Goal: Task Accomplishment & Management: Manage account settings

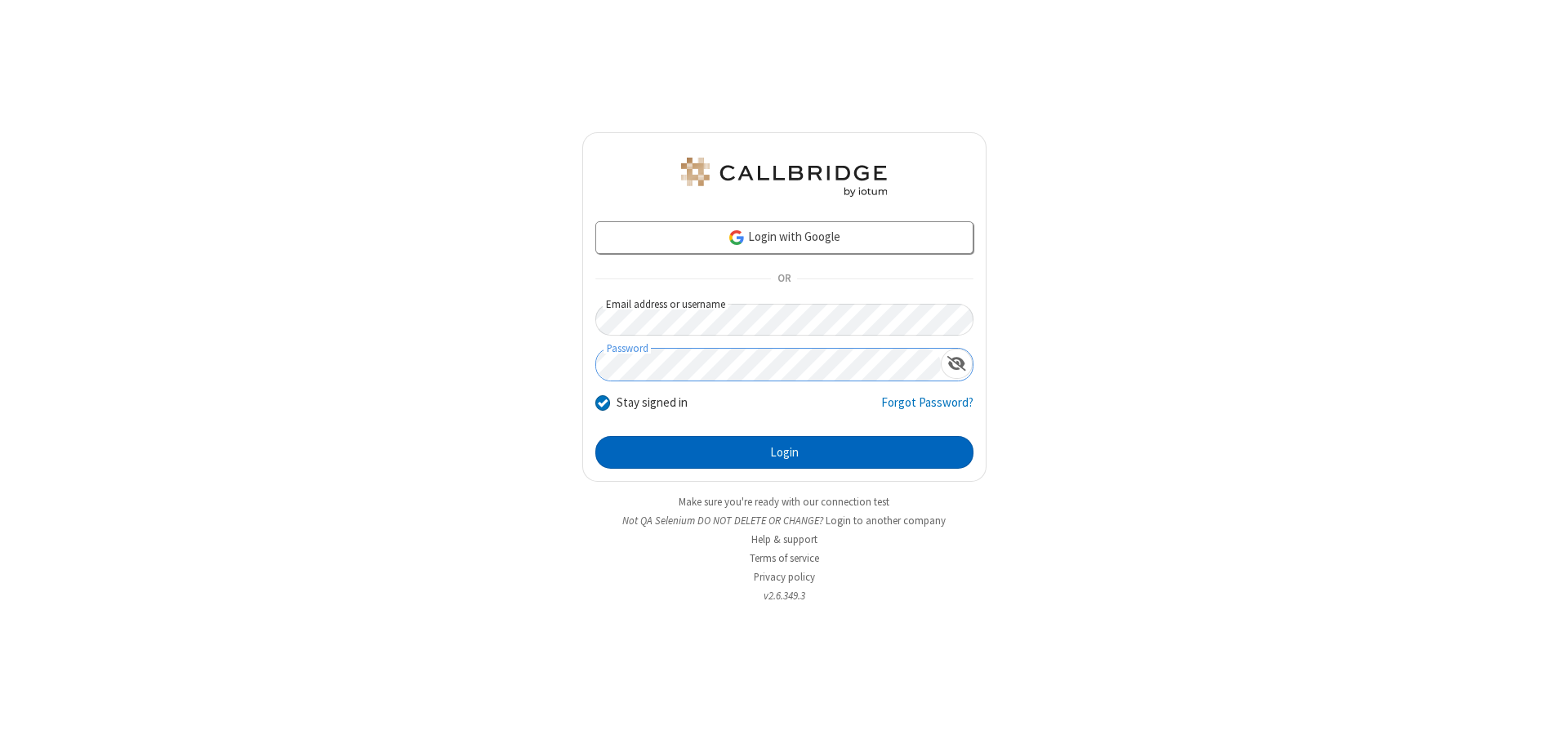
click at [784, 452] on button "Login" at bounding box center [784, 452] width 378 height 33
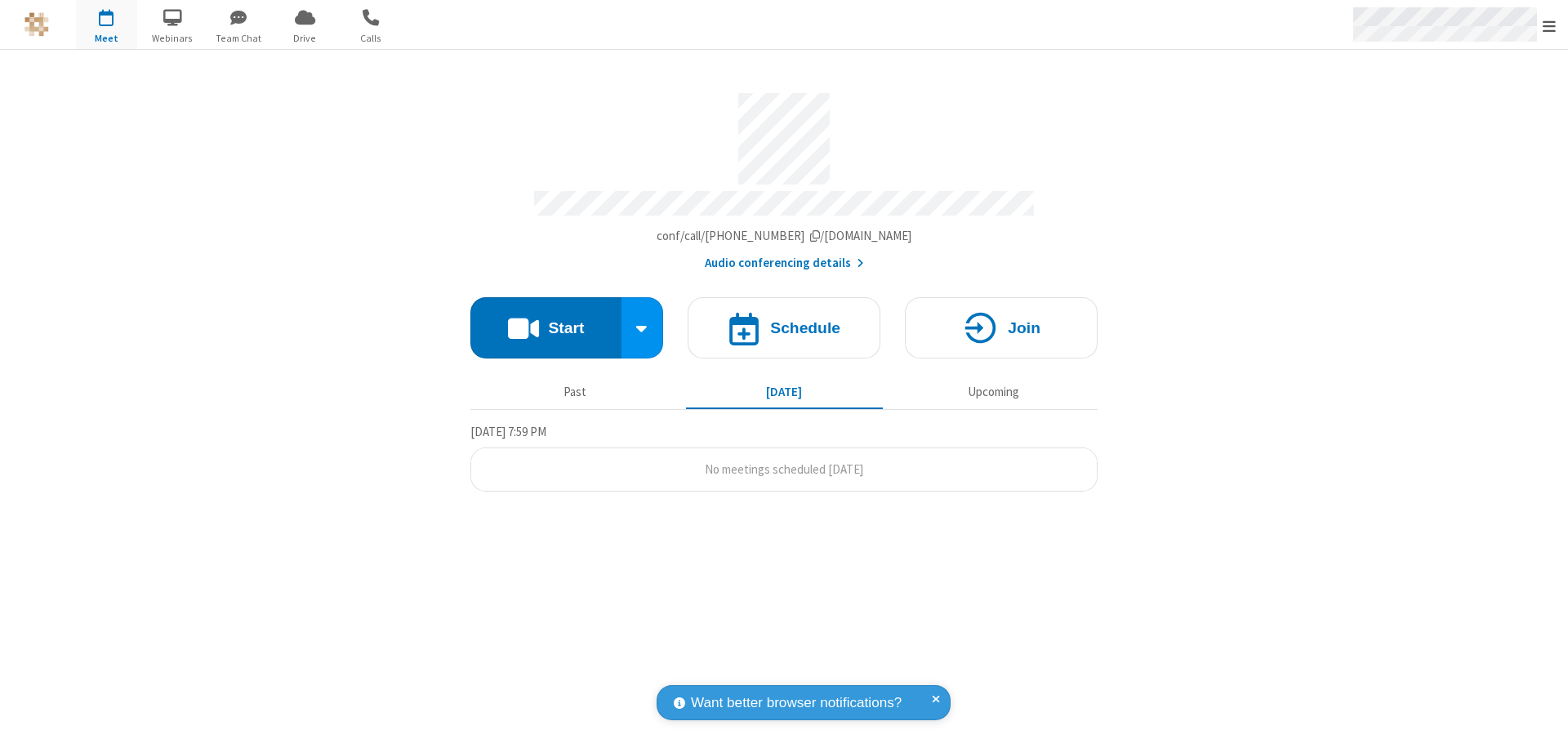
click at [1549, 25] on span "Open menu" at bounding box center [1549, 26] width 13 height 16
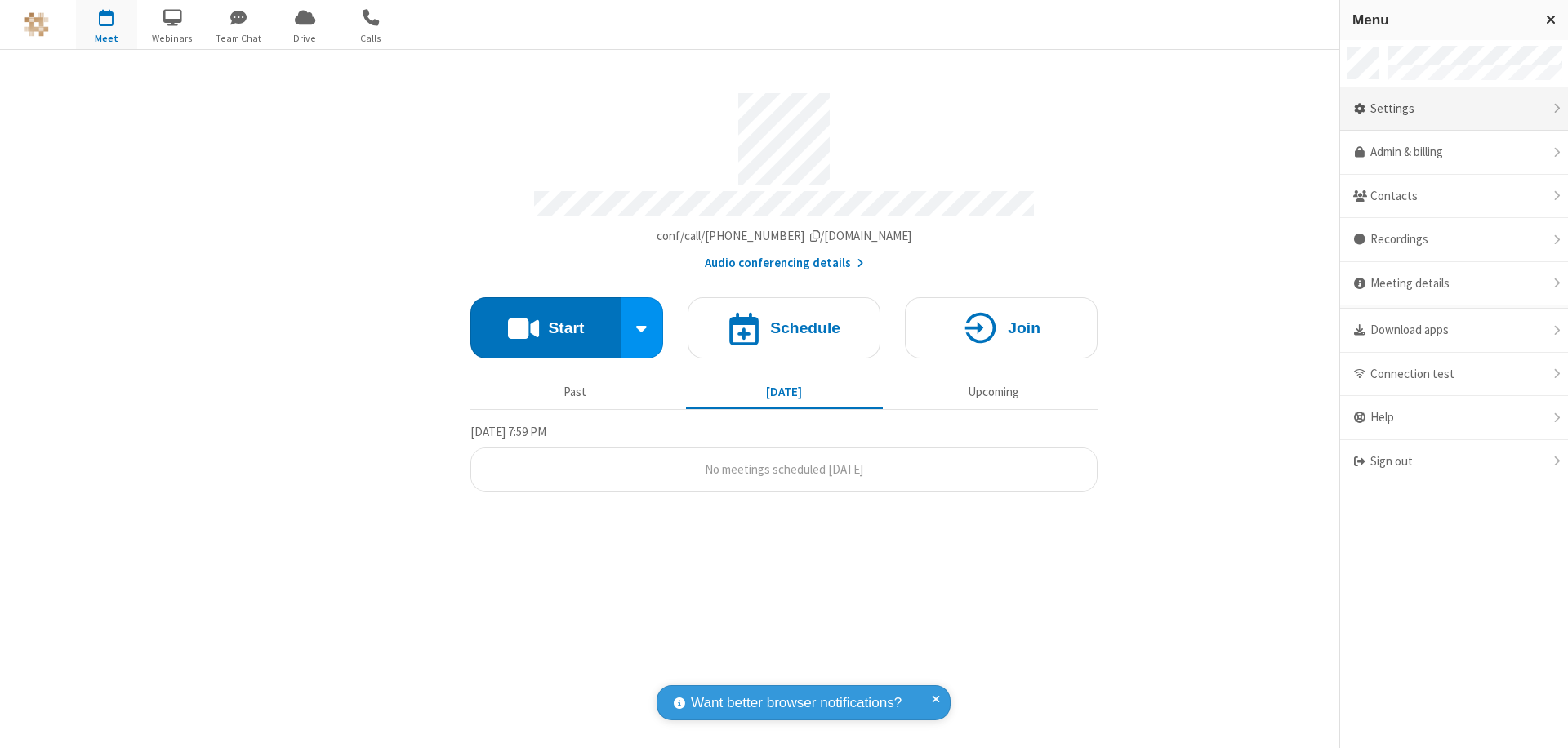
click at [1454, 108] on div "Settings" at bounding box center [1454, 109] width 228 height 44
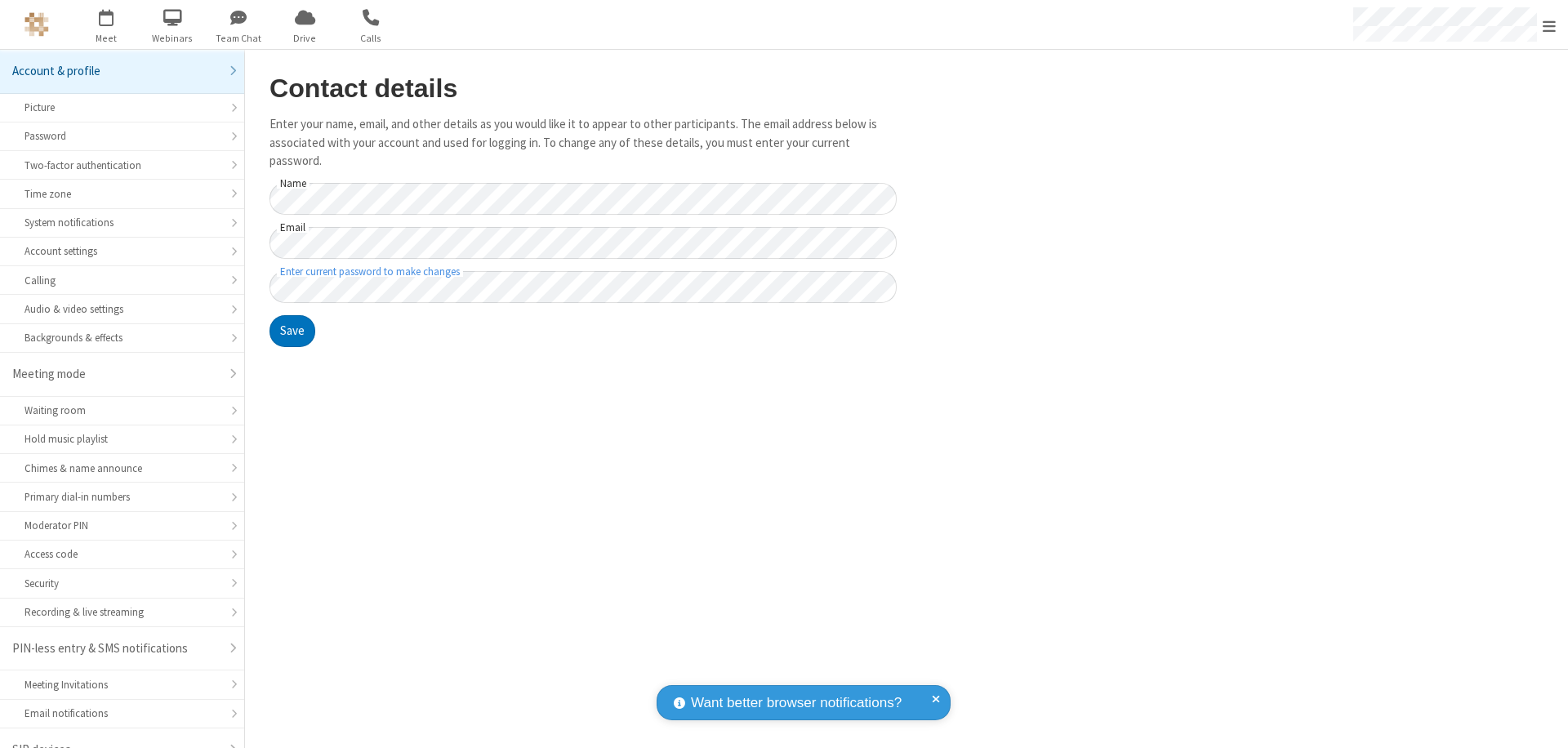
scroll to position [23, 0]
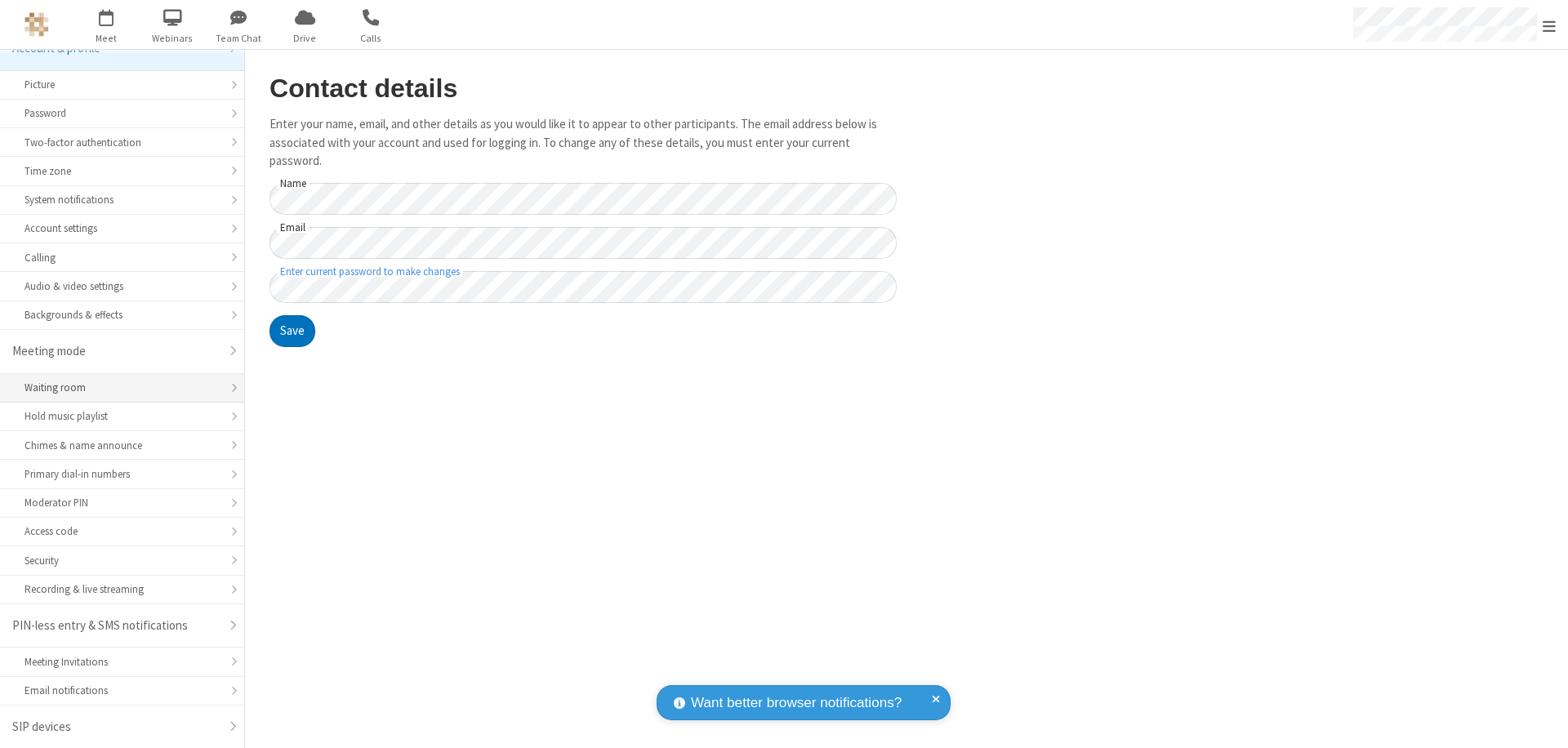
click at [116, 388] on div "Waiting room" at bounding box center [122, 388] width 195 height 16
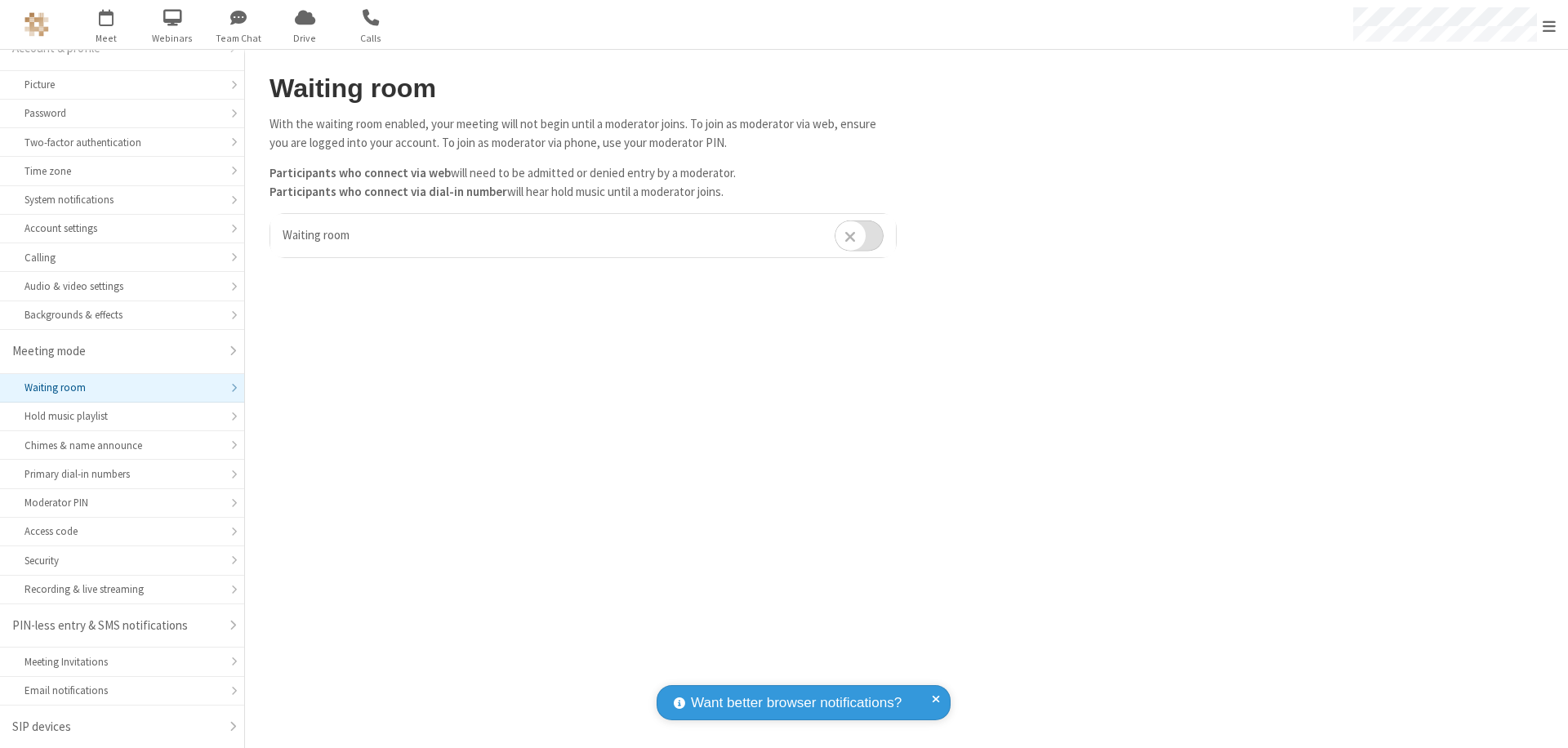
click at [859, 235] on input "checkbox" at bounding box center [860, 236] width 49 height 32
checkbox input "true"
click at [1549, 25] on span "Open menu" at bounding box center [1549, 26] width 13 height 16
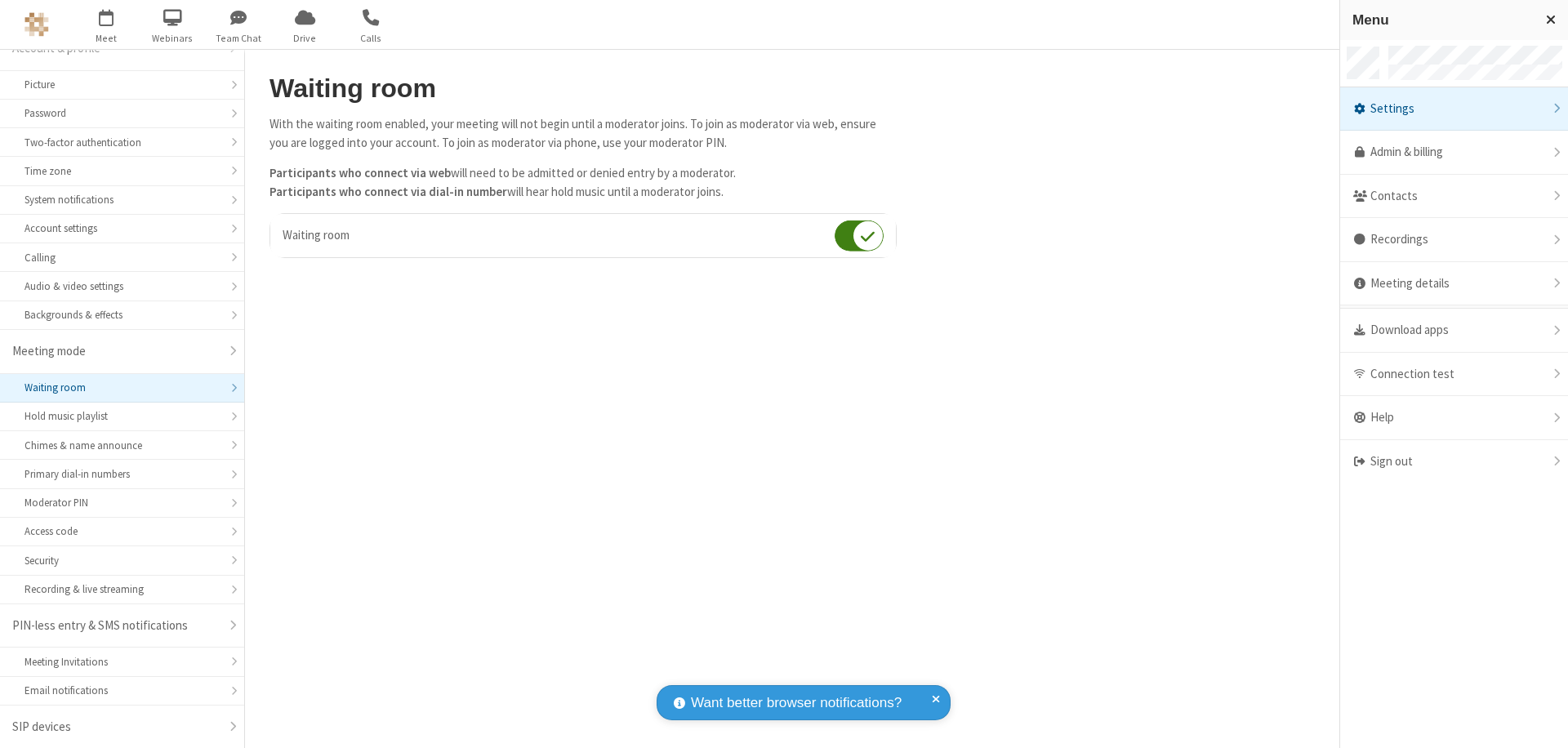
click at [1454, 461] on div "Sign out" at bounding box center [1454, 461] width 228 height 44
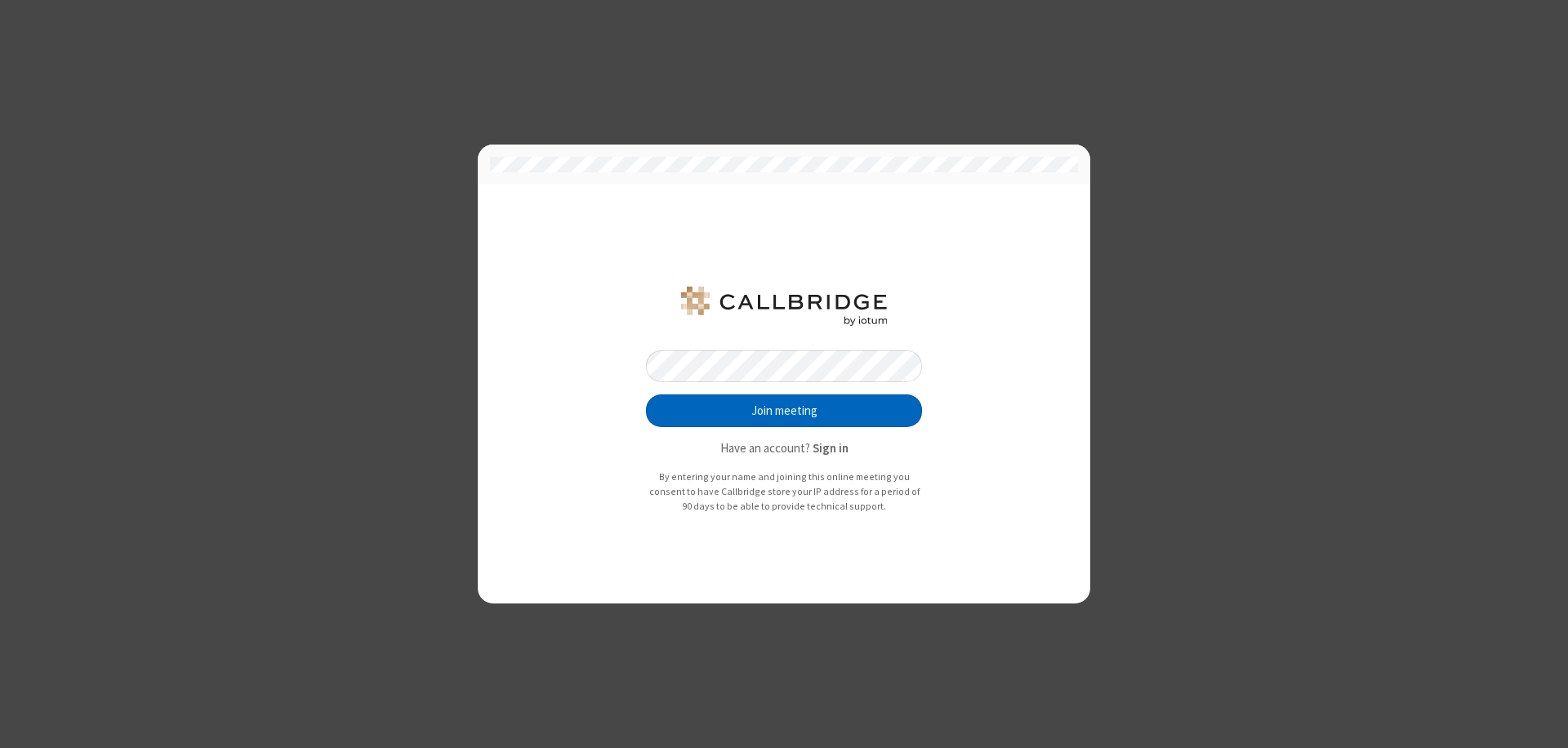
click at [784, 411] on button "Join meeting" at bounding box center [784, 411] width 276 height 33
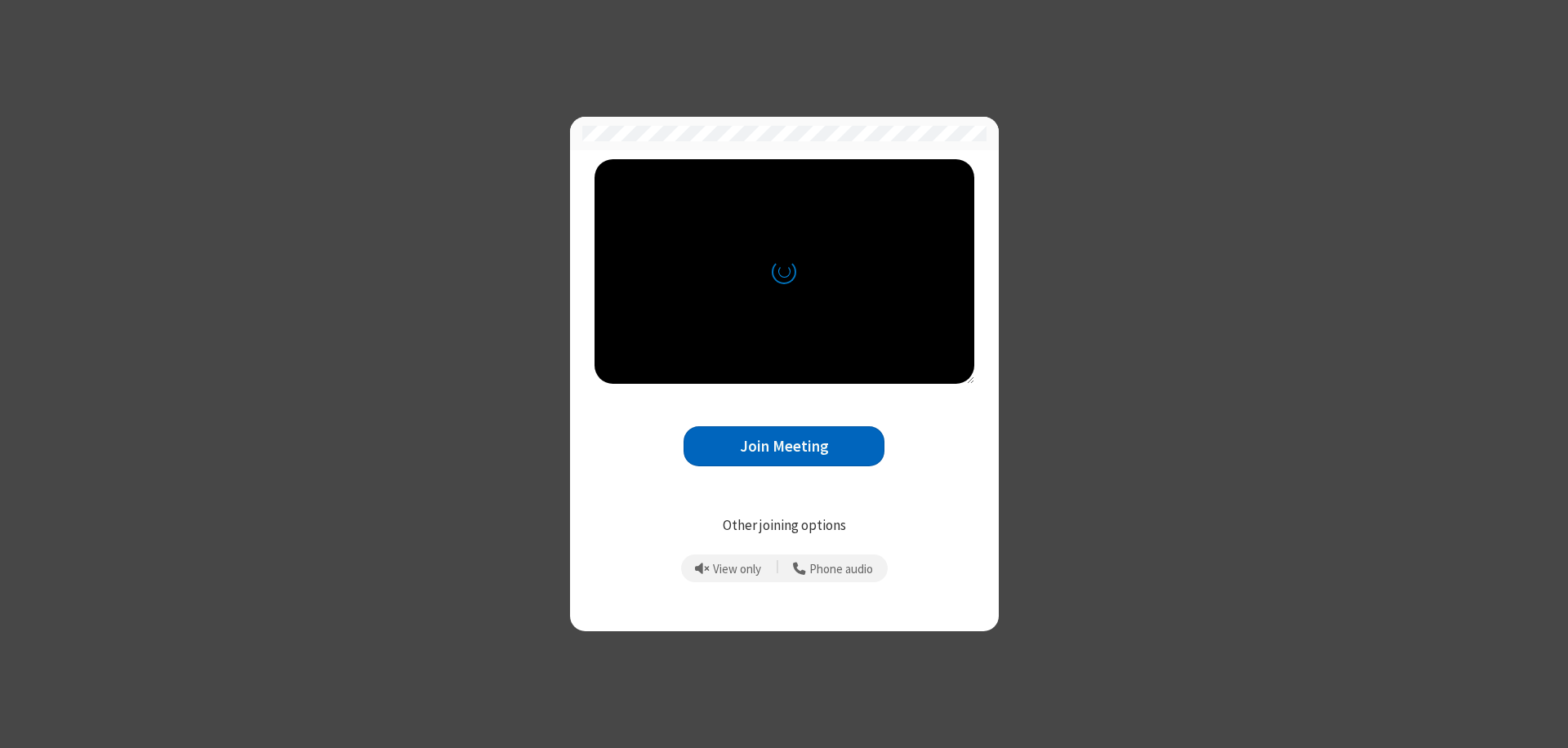
click at [784, 446] on button "Join Meeting" at bounding box center [784, 446] width 201 height 40
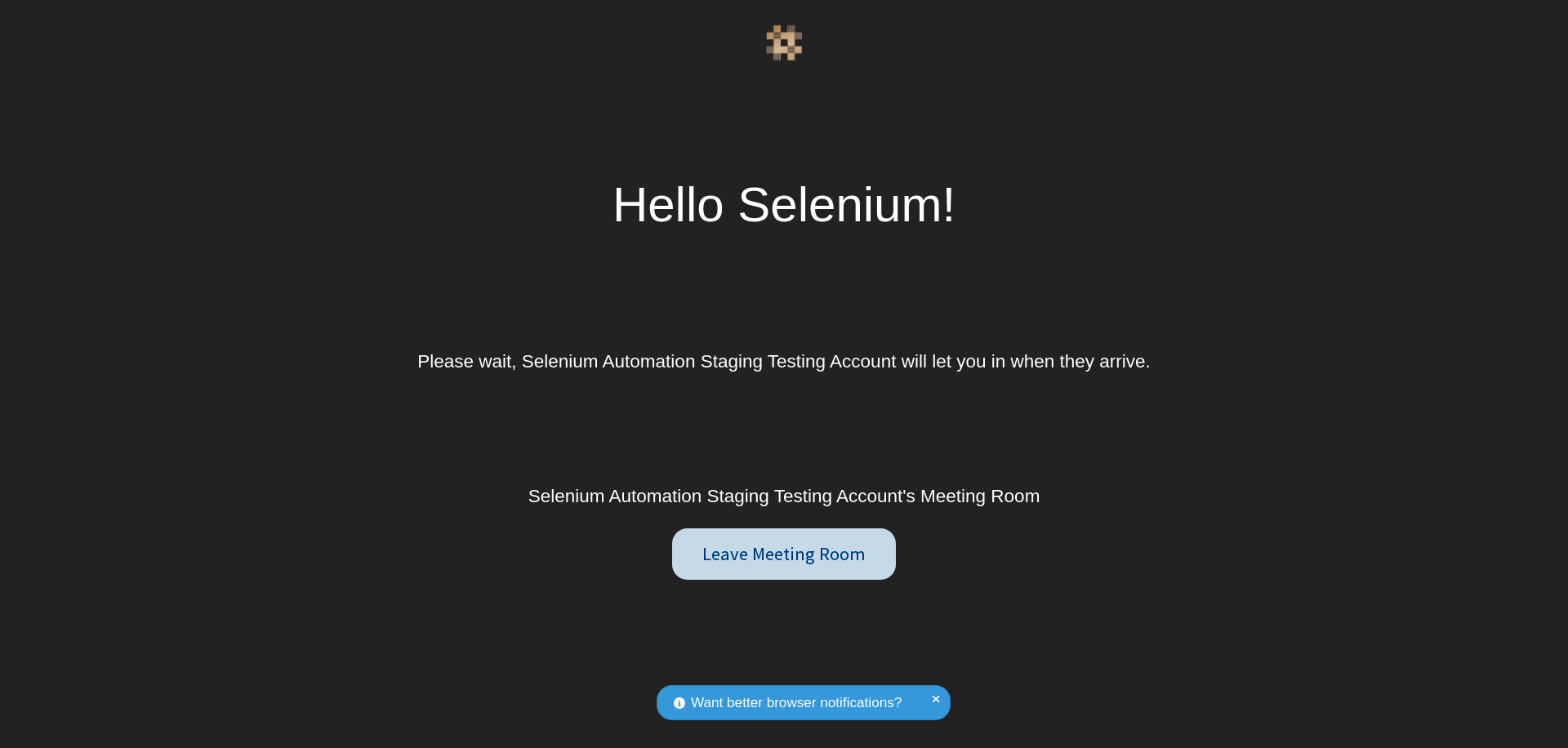
click at [783, 553] on button "Leave Meeting Room" at bounding box center [784, 555] width 223 height 53
